Goal: Task Accomplishment & Management: Manage account settings

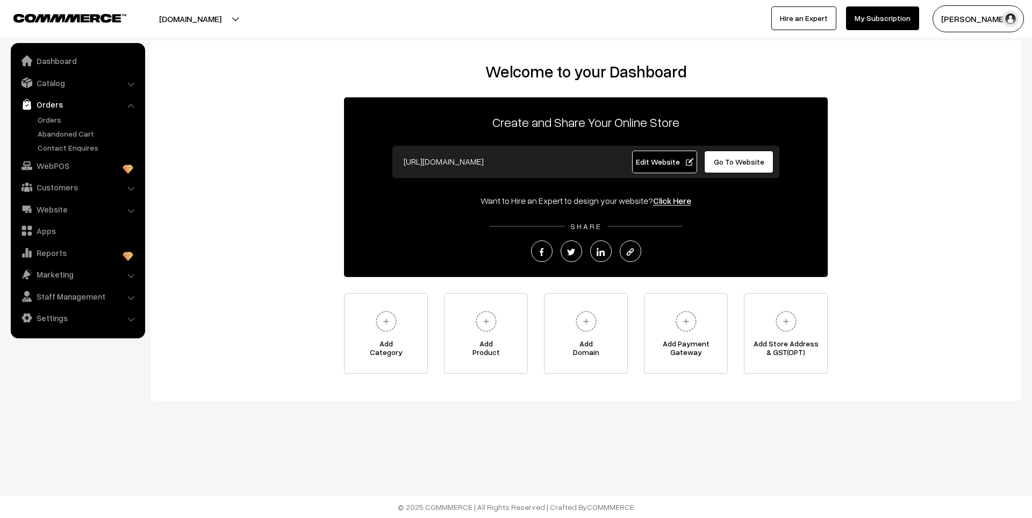
click at [49, 121] on link "Orders" at bounding box center [88, 119] width 106 height 11
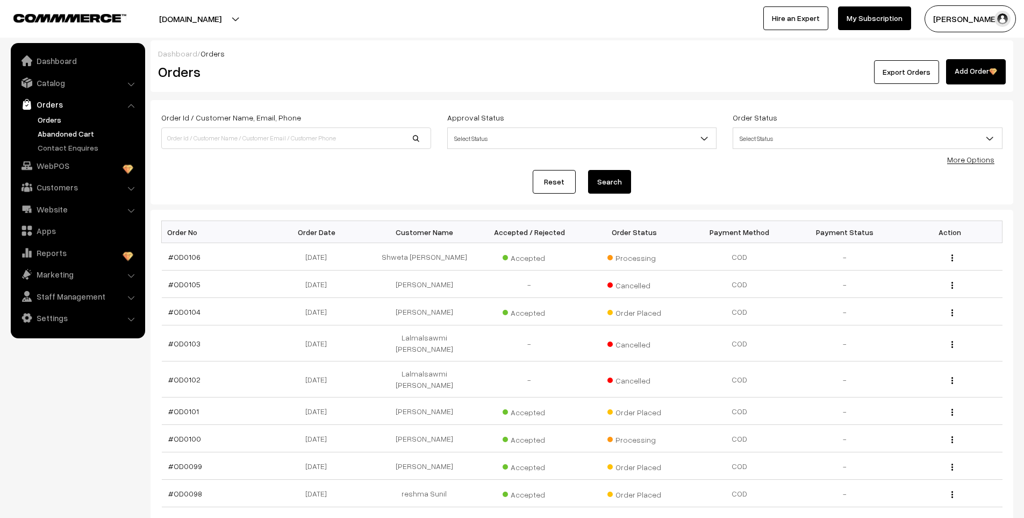
click at [49, 137] on link "Abandoned Cart" at bounding box center [88, 133] width 106 height 11
